Goal: Navigation & Orientation: Find specific page/section

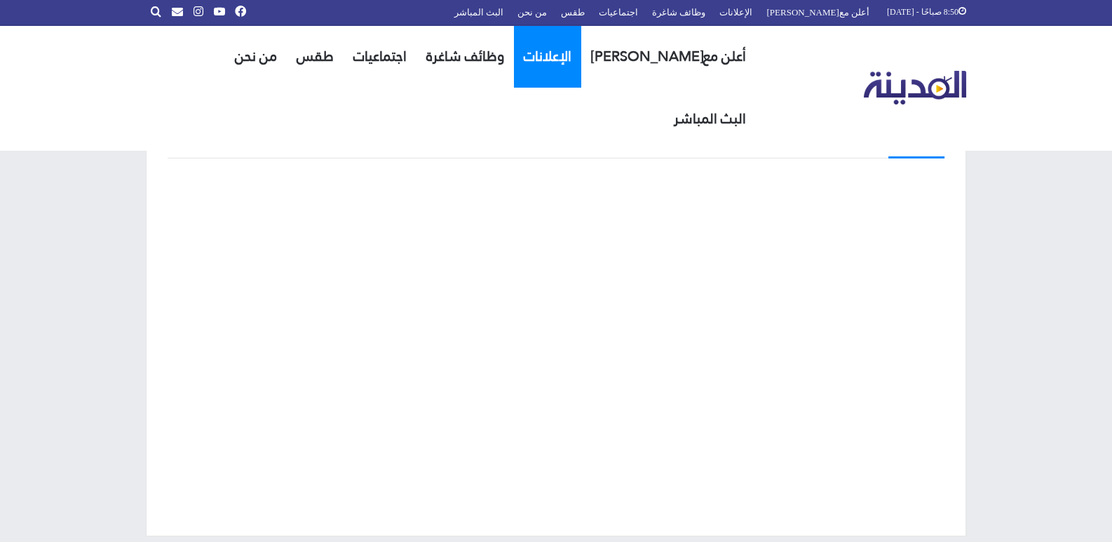
click at [563, 50] on link "الإعلانات" at bounding box center [547, 56] width 67 height 62
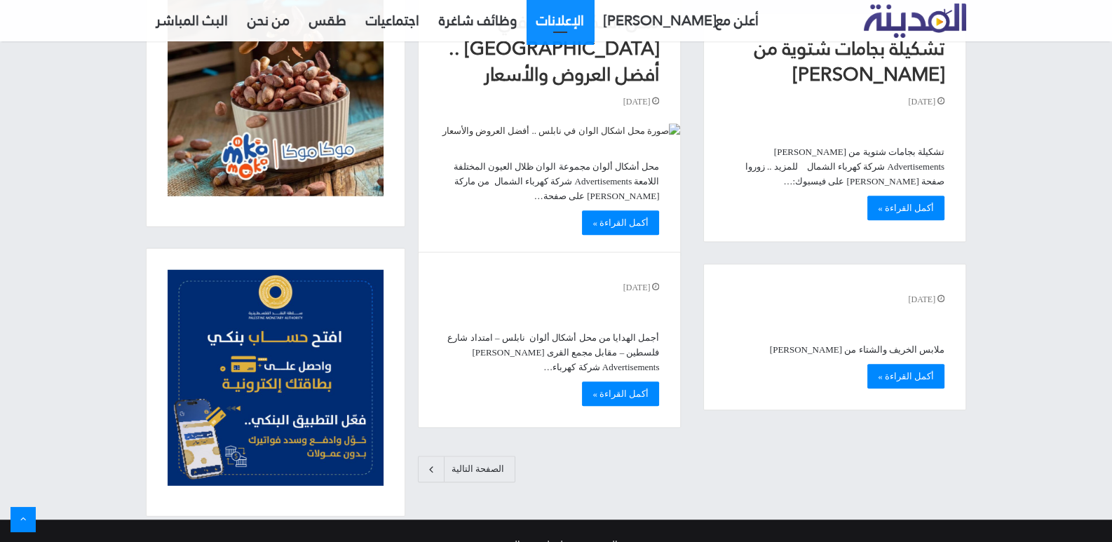
scroll to position [1083, 0]
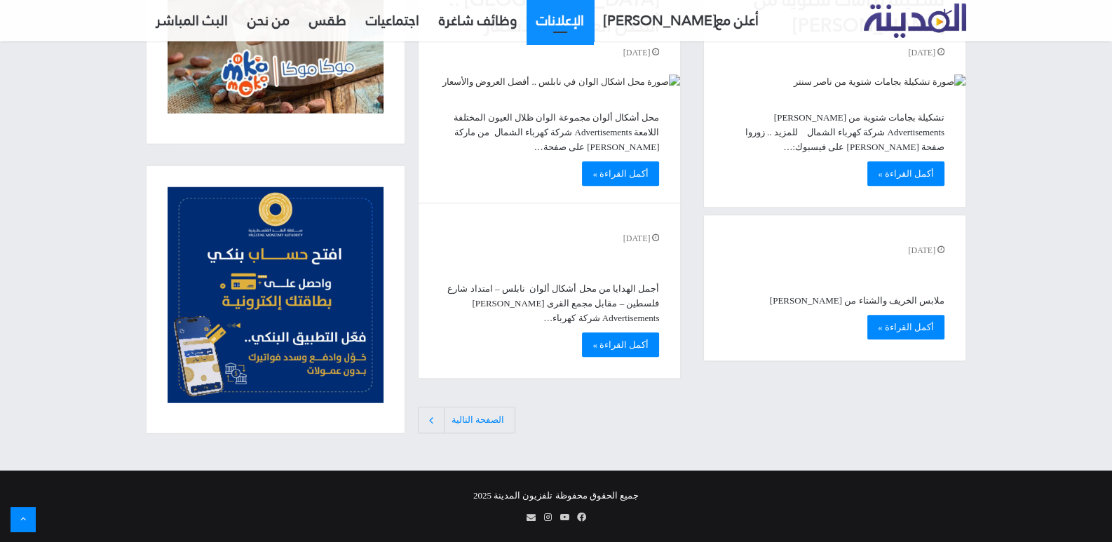
click at [466, 422] on link "الصفحة التالية" at bounding box center [466, 420] width 97 height 27
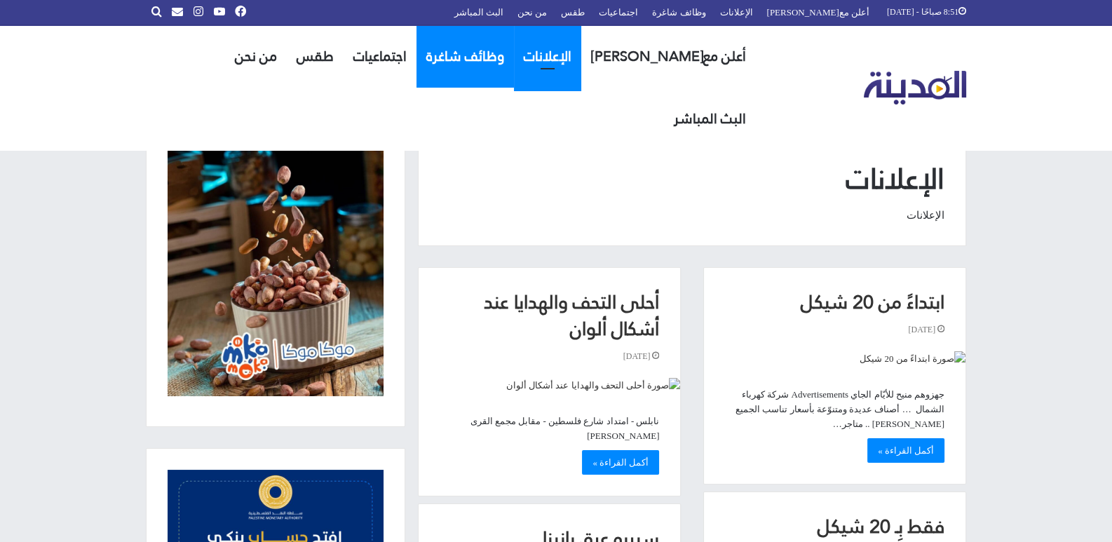
click at [477, 59] on link "وظائف شاغرة" at bounding box center [465, 56] width 97 height 62
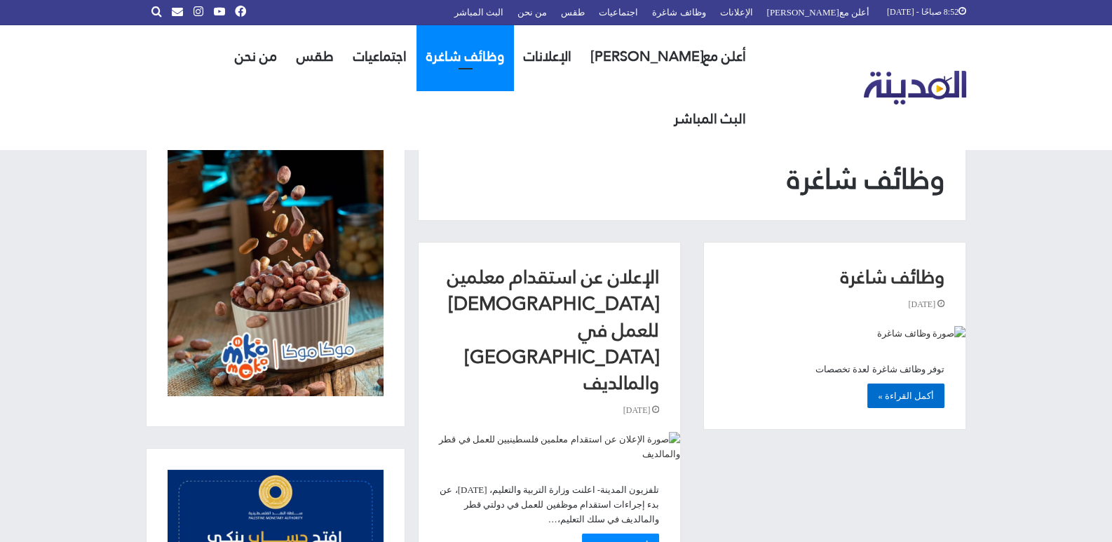
click at [907, 394] on link "أكمل القراءة »" at bounding box center [906, 396] width 77 height 25
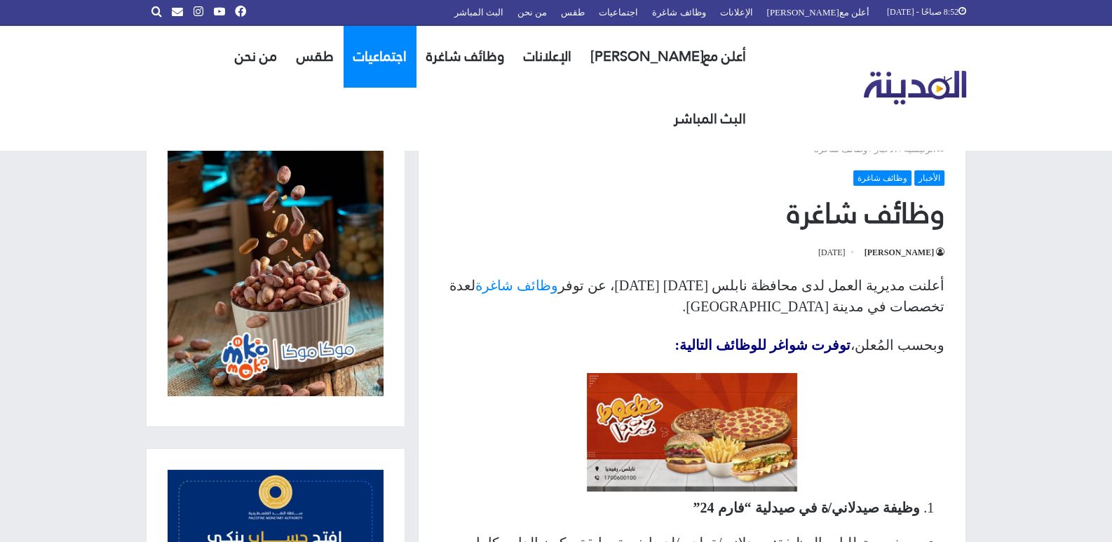
click at [379, 58] on link "اجتماعيات" at bounding box center [380, 56] width 73 height 62
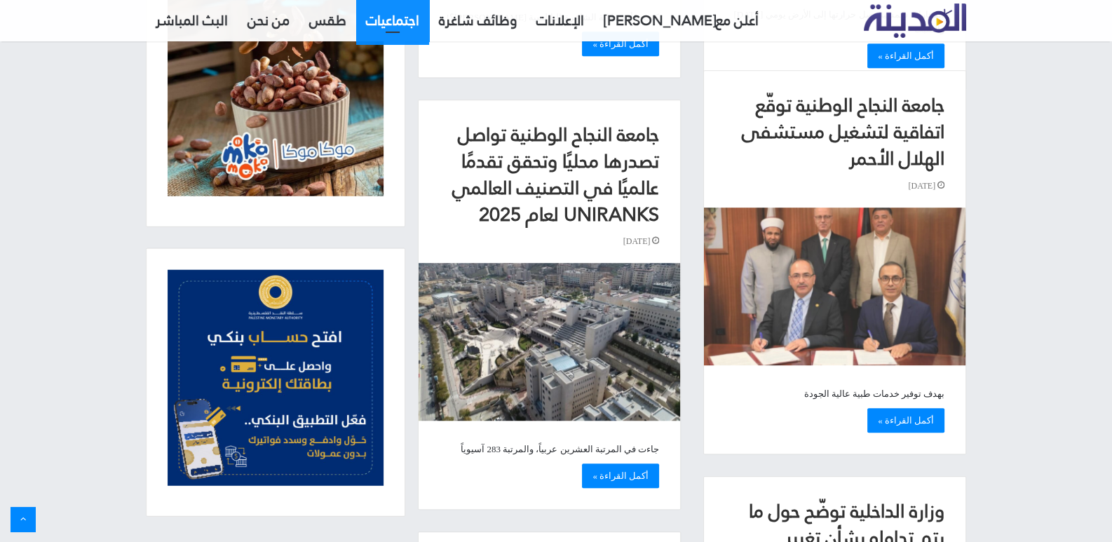
scroll to position [982, 0]
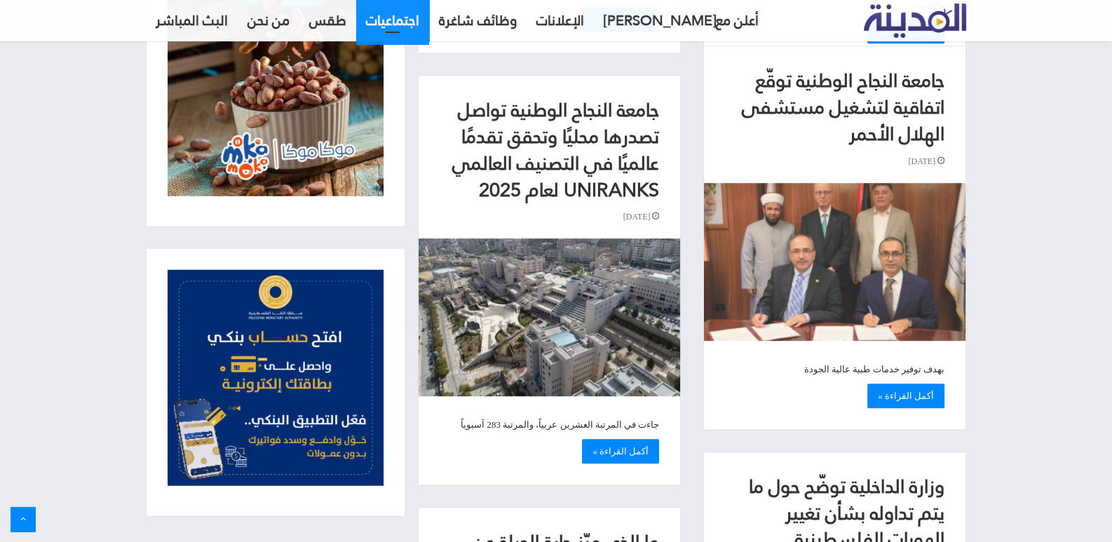
click at [835, 290] on img "جامعة النجاح الوطنية توقّع اتفاقية لتشغيل مستشفى الهلال الأحمر" at bounding box center [835, 262] width 262 height 158
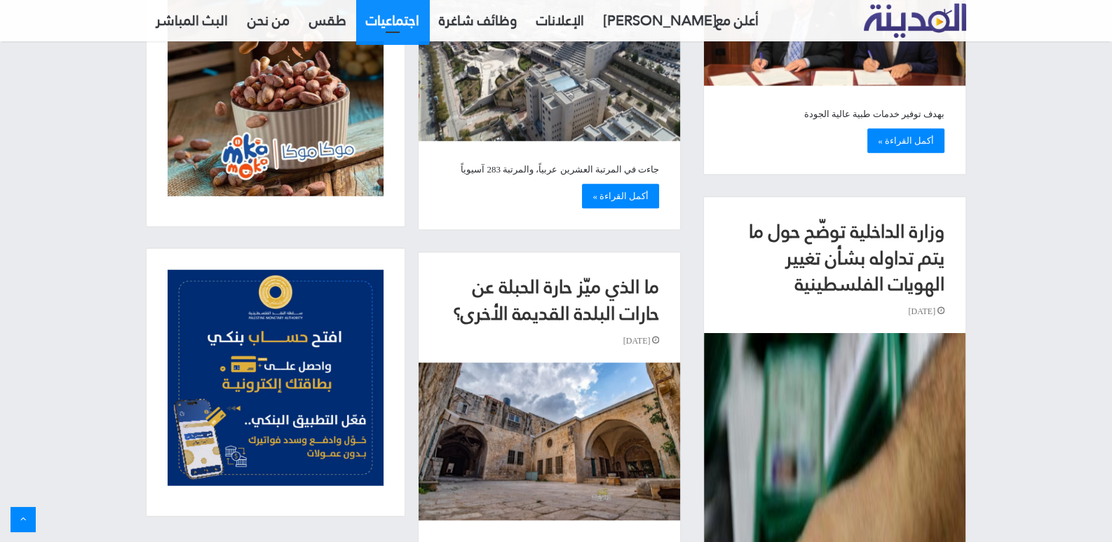
scroll to position [1262, 0]
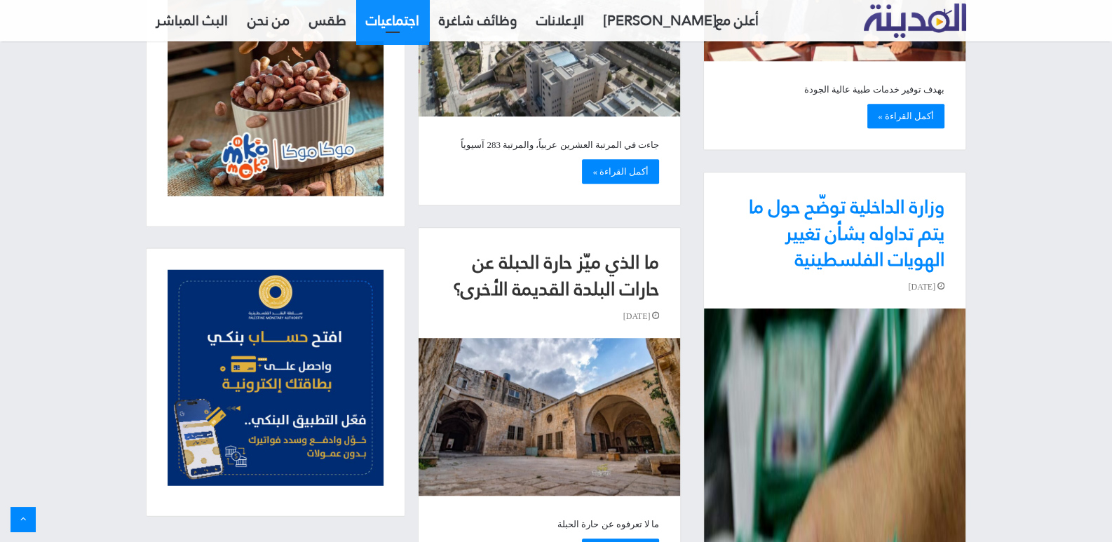
click at [819, 264] on link "وزارة الداخلية توضّح حول ما يتم تداوله بشأن تغيير الهويات الفلسطينية" at bounding box center [847, 233] width 196 height 89
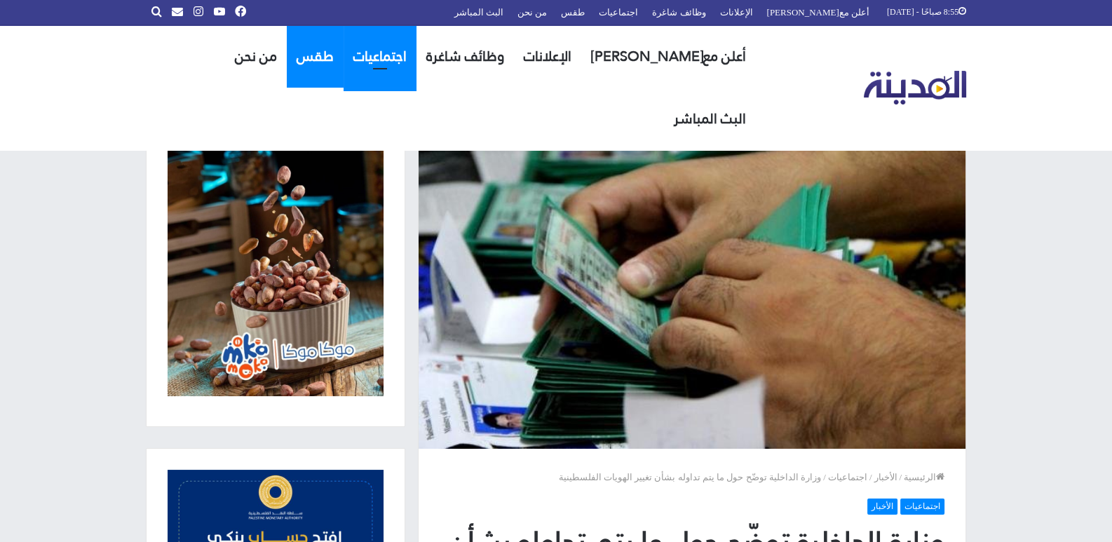
click at [329, 56] on link "طقس" at bounding box center [315, 56] width 57 height 62
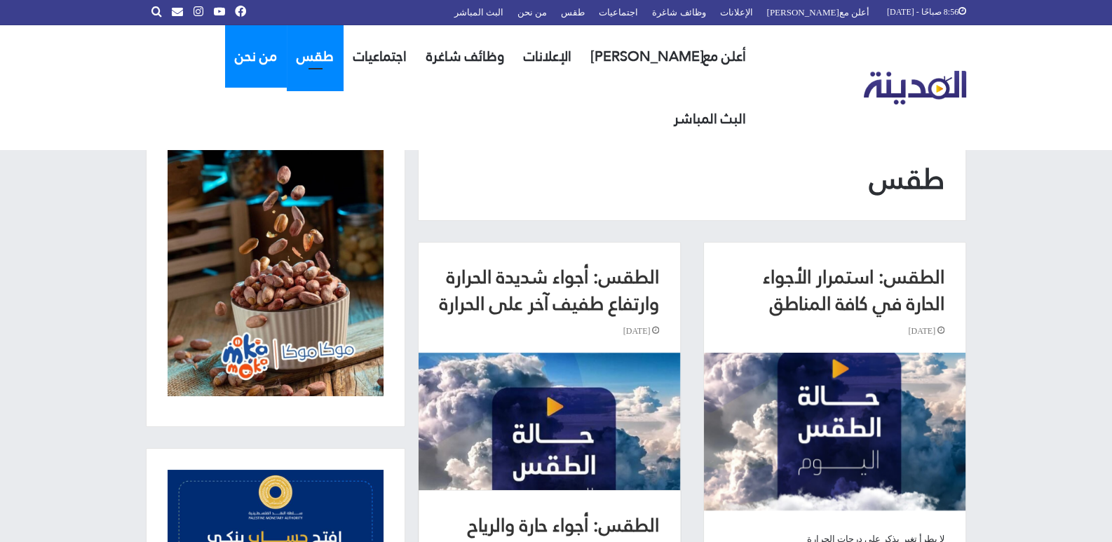
click at [280, 63] on link "من نحن" at bounding box center [256, 56] width 62 height 62
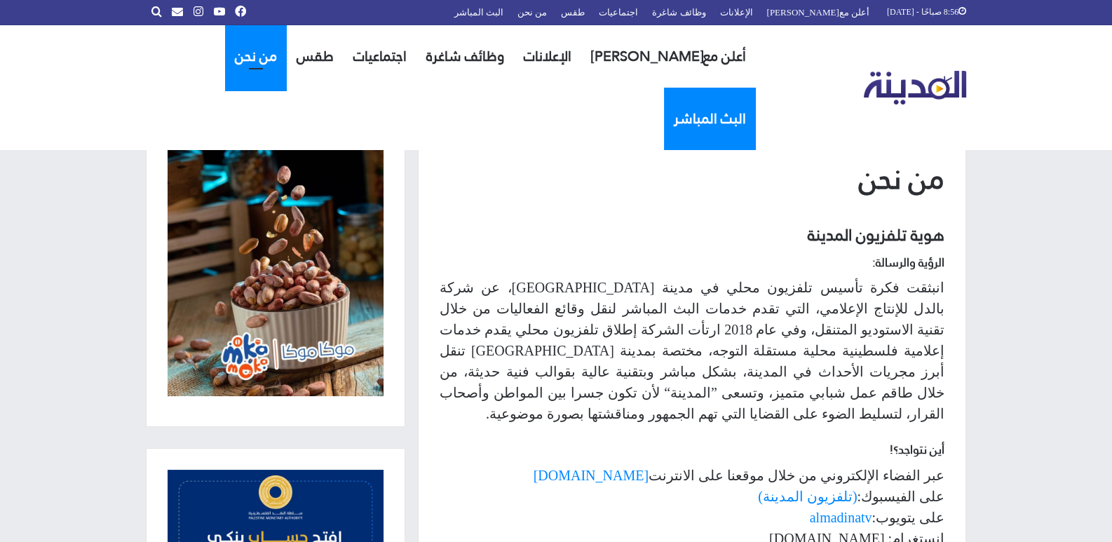
click at [664, 88] on link "البث المباشر" at bounding box center [710, 119] width 92 height 62
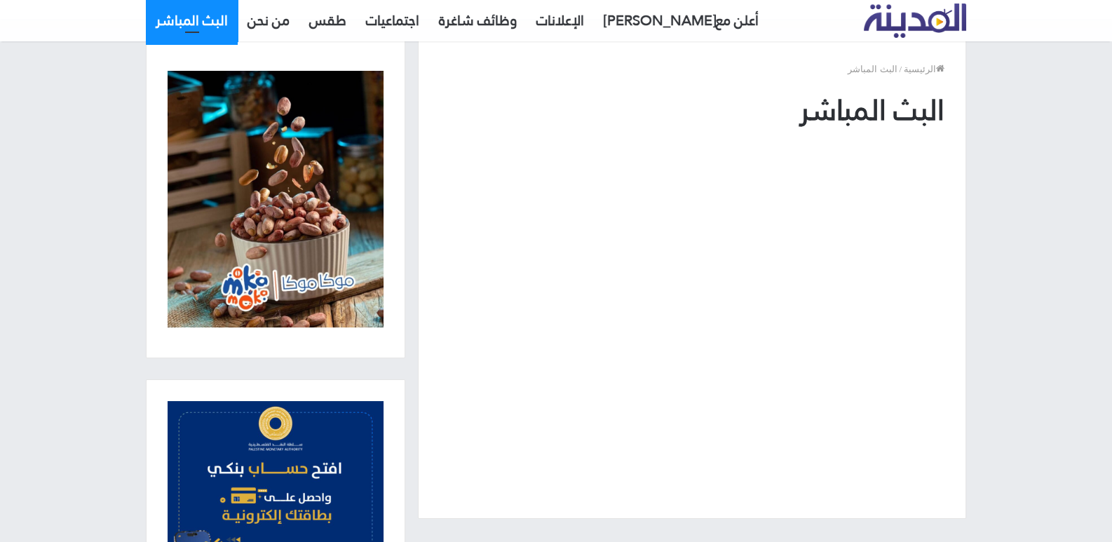
scroll to position [140, 0]
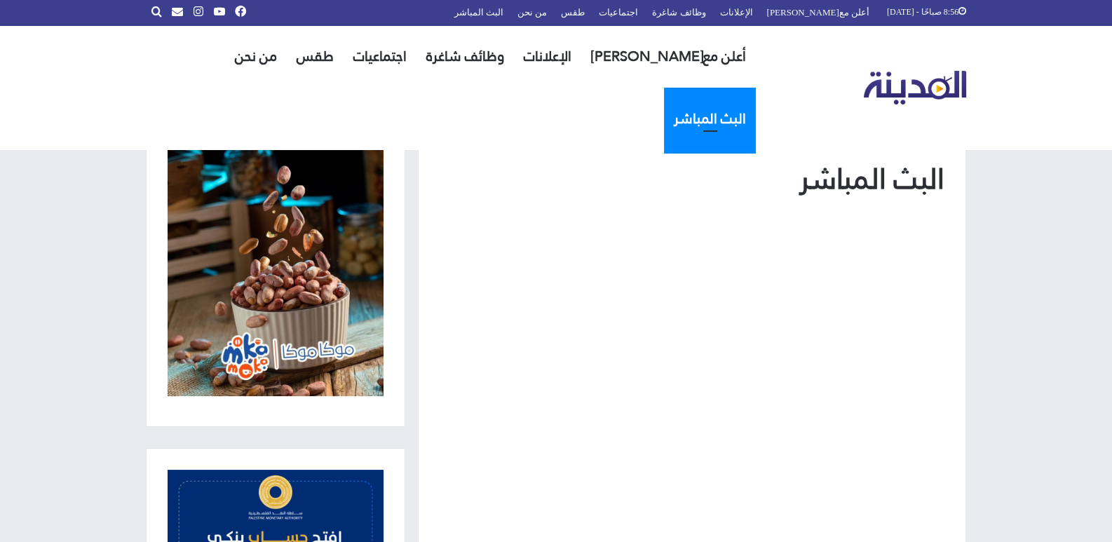
click at [306, 314] on img "القائمة الجانبية الرئيسية" at bounding box center [276, 268] width 216 height 257
